Goal: Task Accomplishment & Management: Use online tool/utility

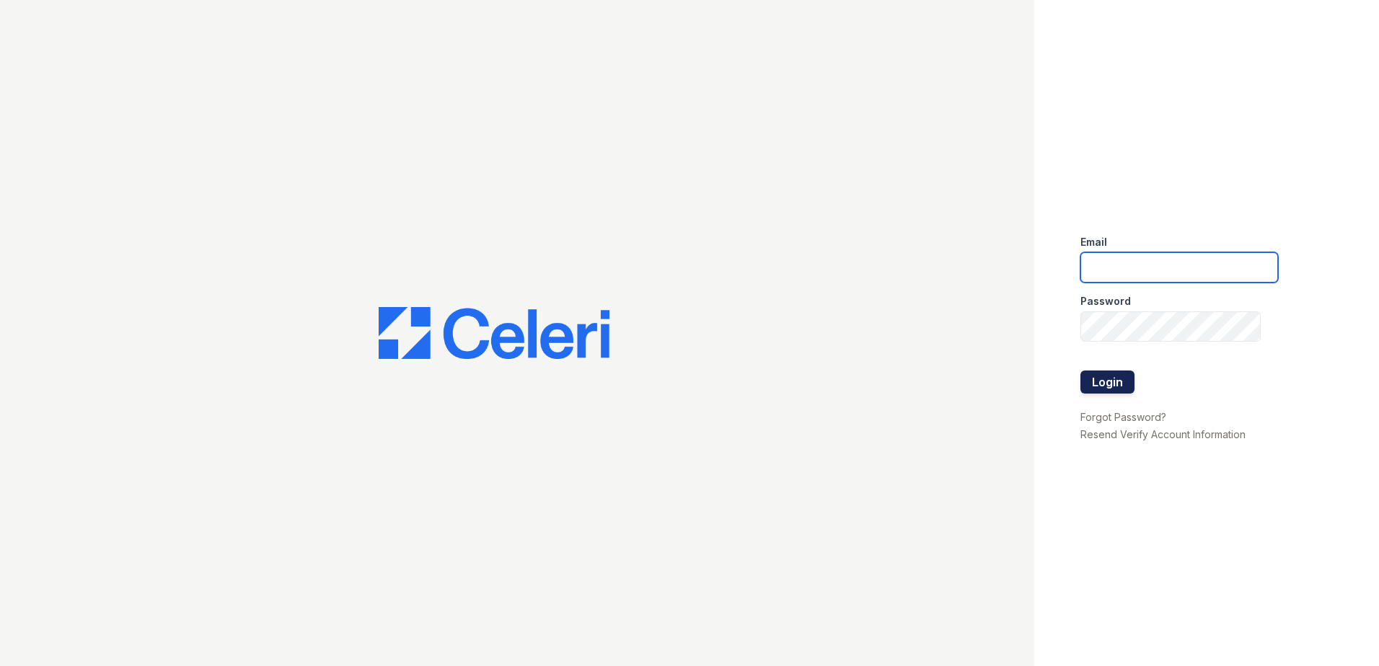
type input "[EMAIL_ADDRESS][DOMAIN_NAME]"
click at [1094, 387] on button "Login" at bounding box center [1107, 382] width 54 height 23
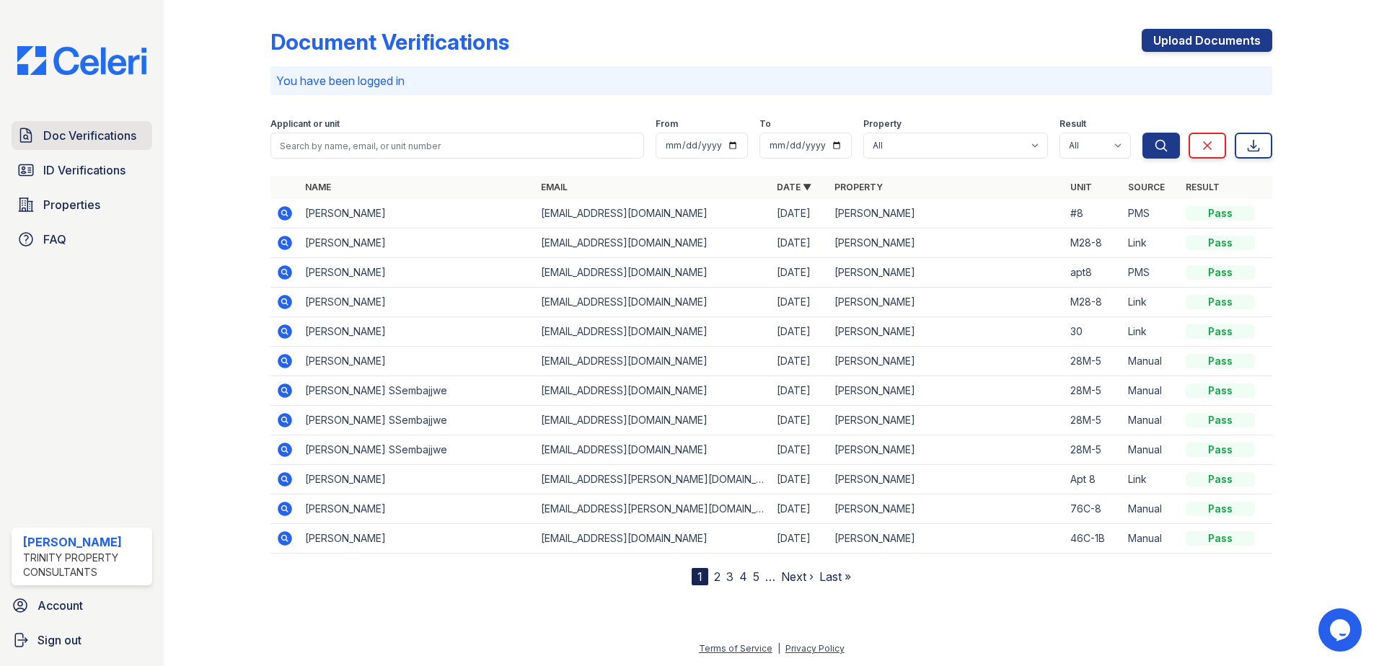
click at [73, 136] on span "Doc Verifications" at bounding box center [89, 135] width 93 height 17
